Goal: Navigation & Orientation: Find specific page/section

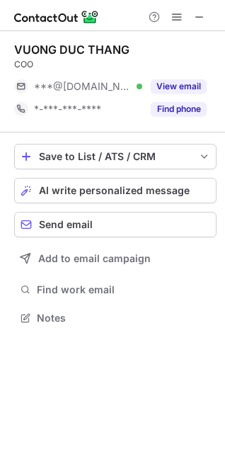
scroll to position [308, 225]
